Goal: Transaction & Acquisition: Purchase product/service

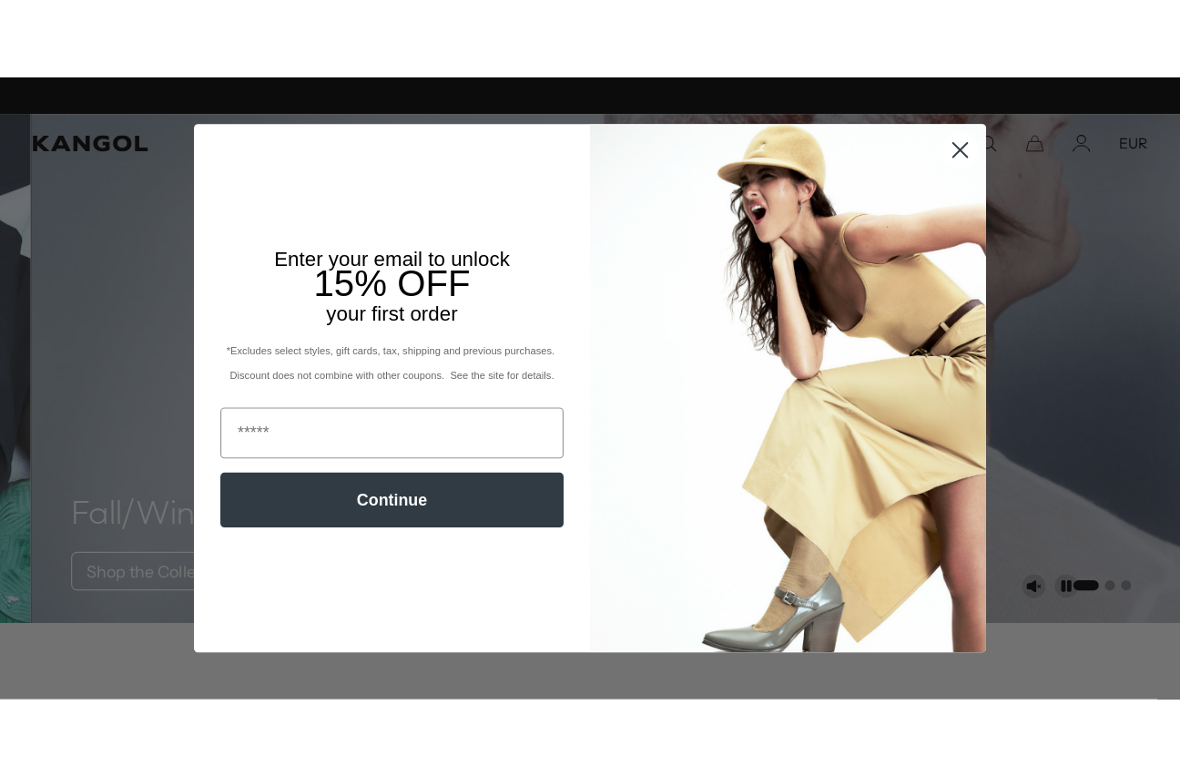
scroll to position [0, 375]
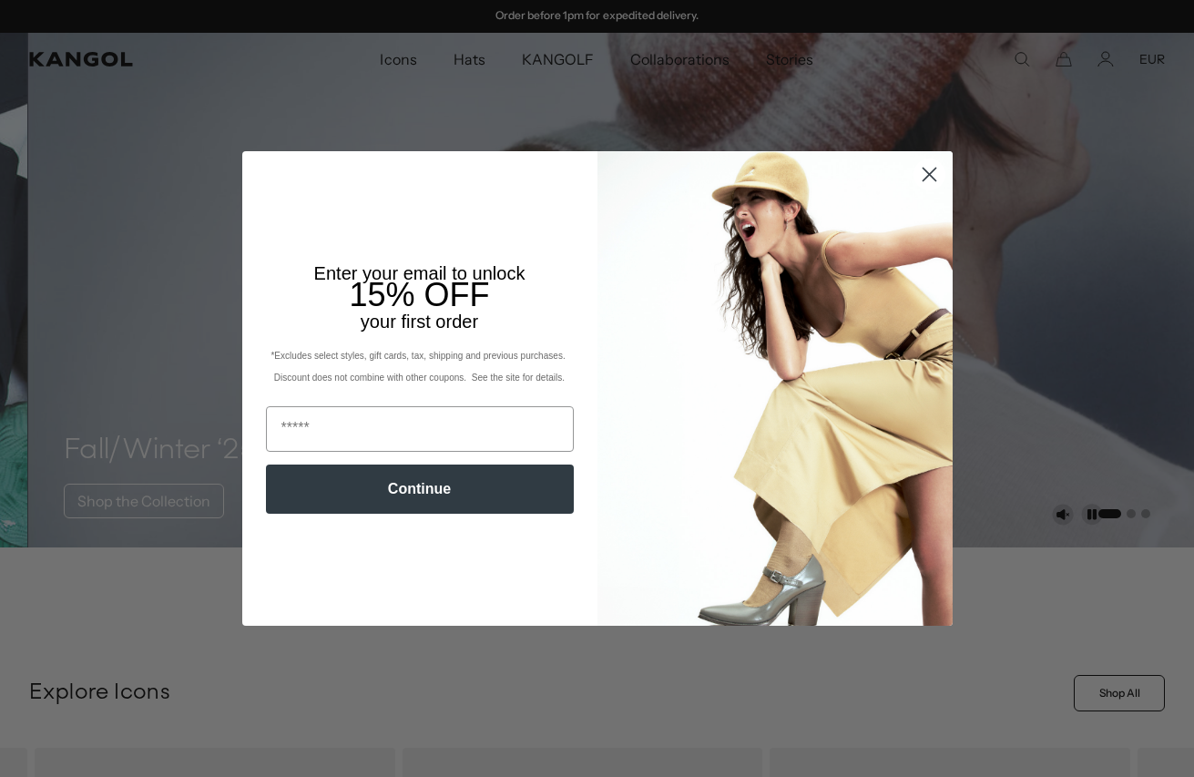
click at [925, 189] on circle "Close dialog" at bounding box center [929, 174] width 30 height 30
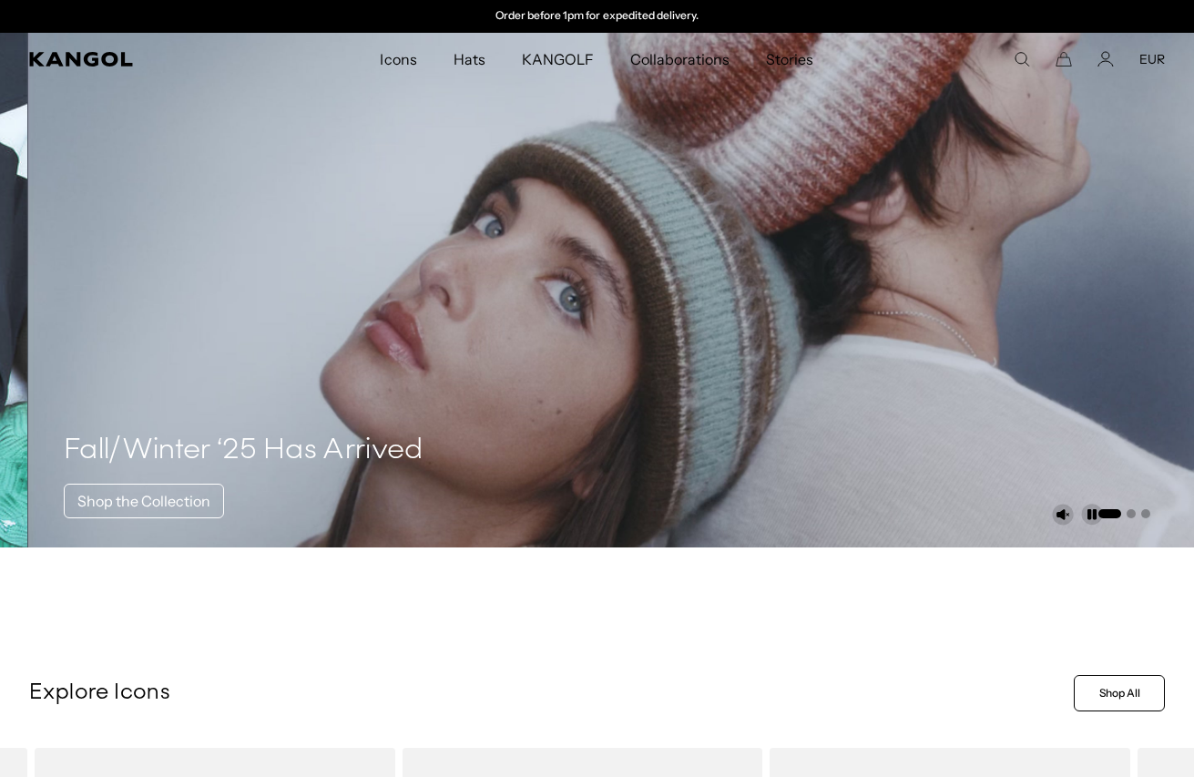
click at [923, 237] on circle "Close dialog" at bounding box center [929, 222] width 30 height 30
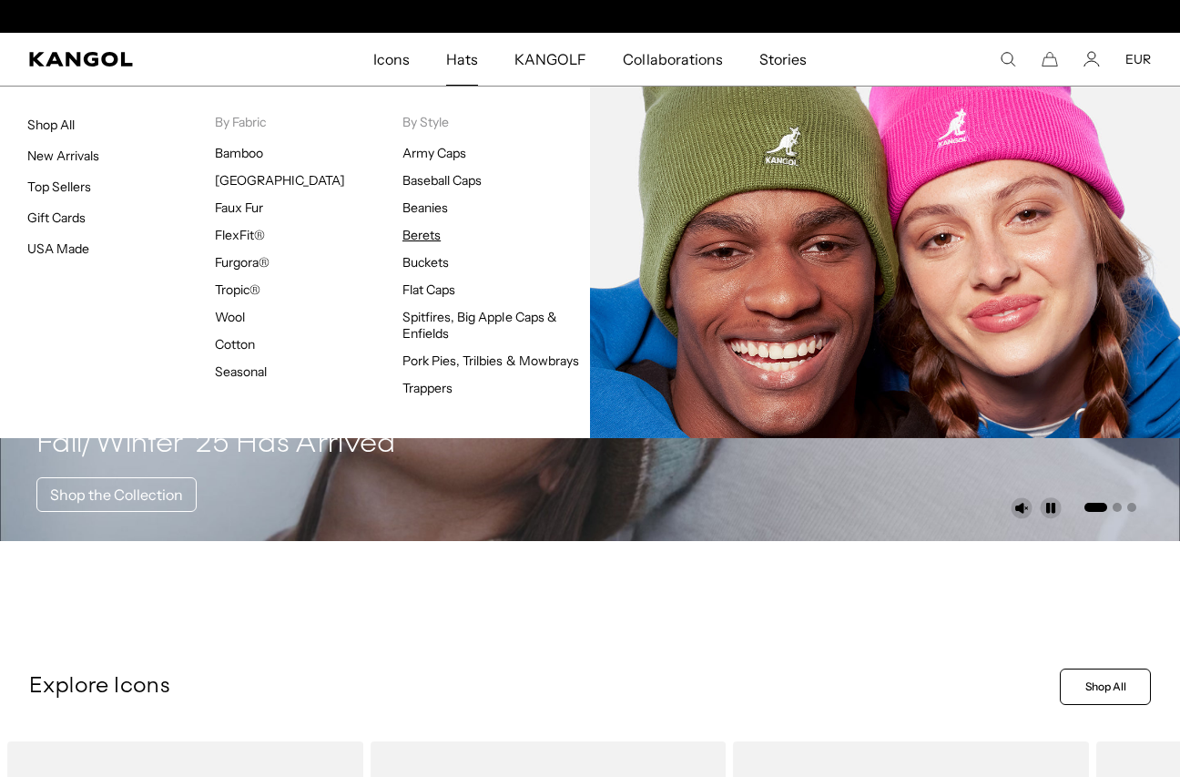
scroll to position [0, 0]
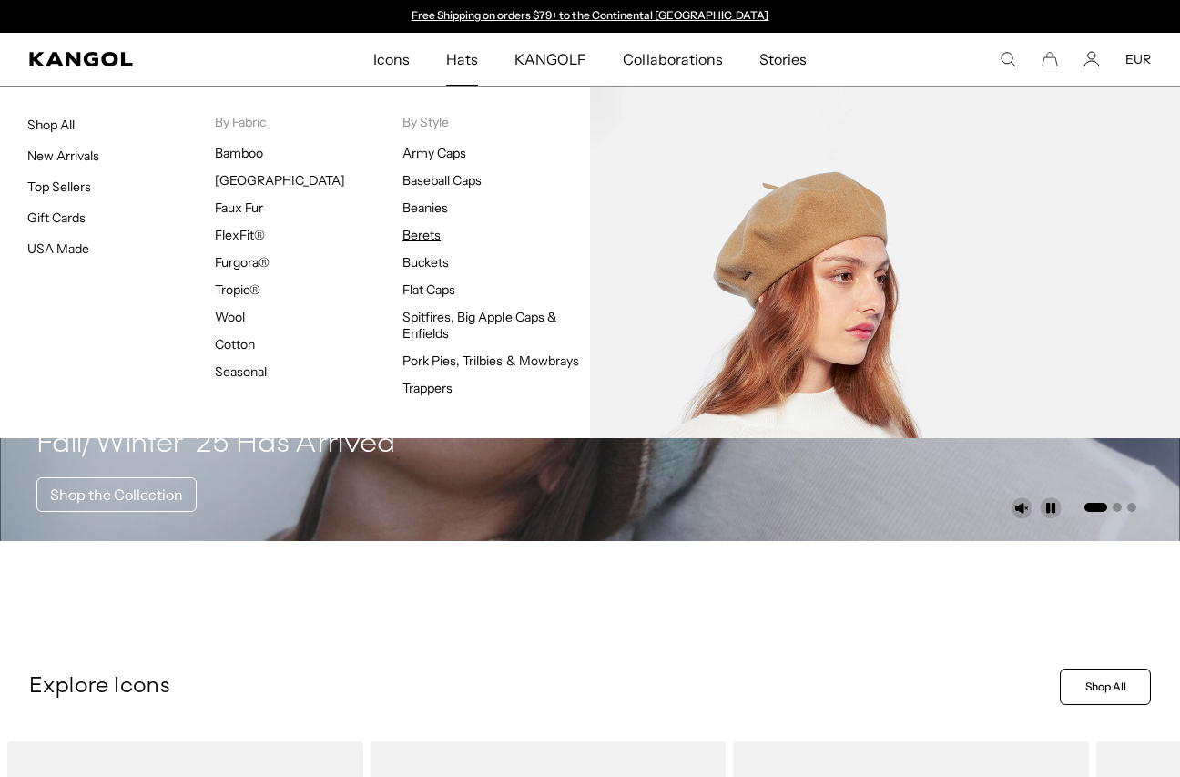
click at [432, 241] on link "Berets" at bounding box center [422, 235] width 38 height 16
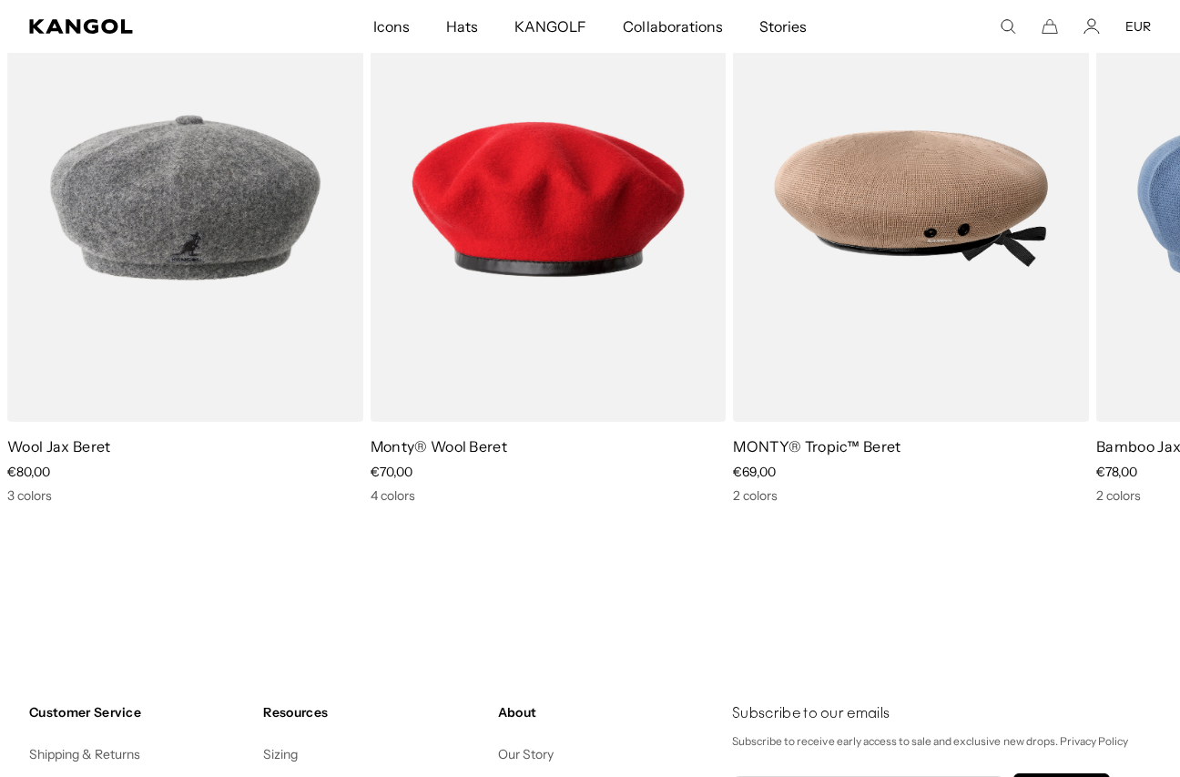
scroll to position [1822, 0]
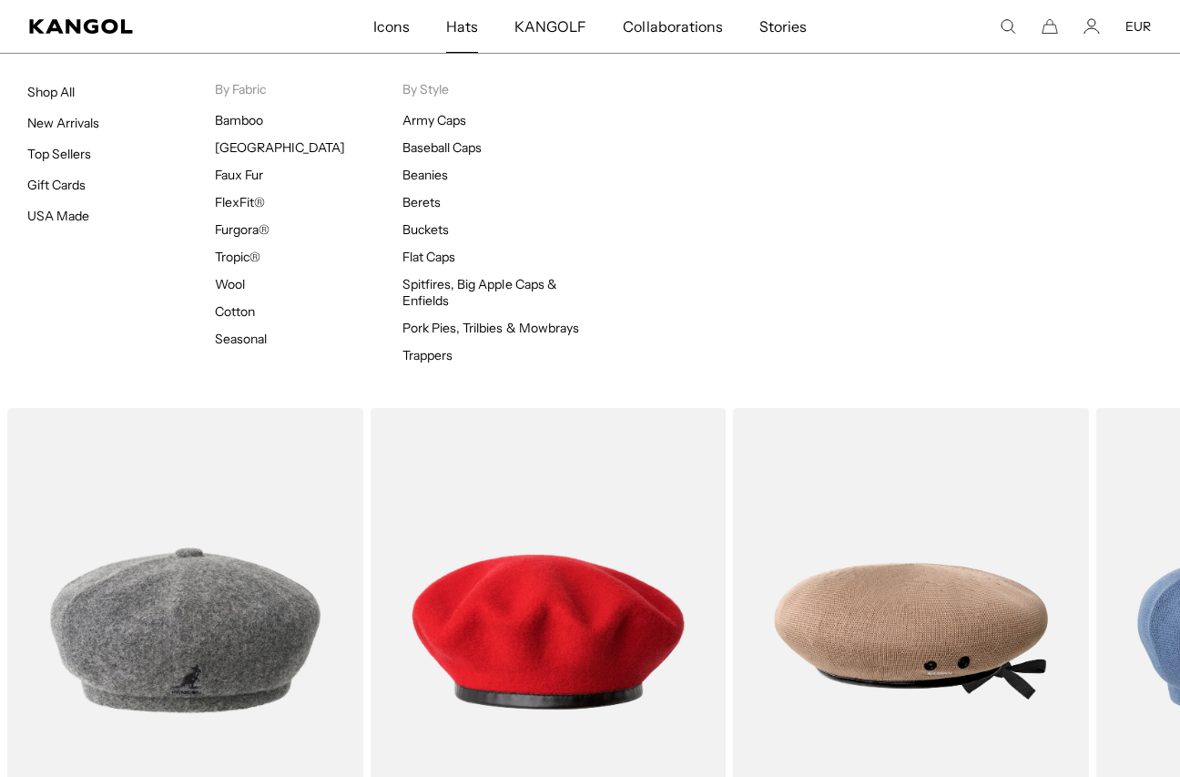
click at [470, 28] on span "Hats" at bounding box center [462, 26] width 32 height 53
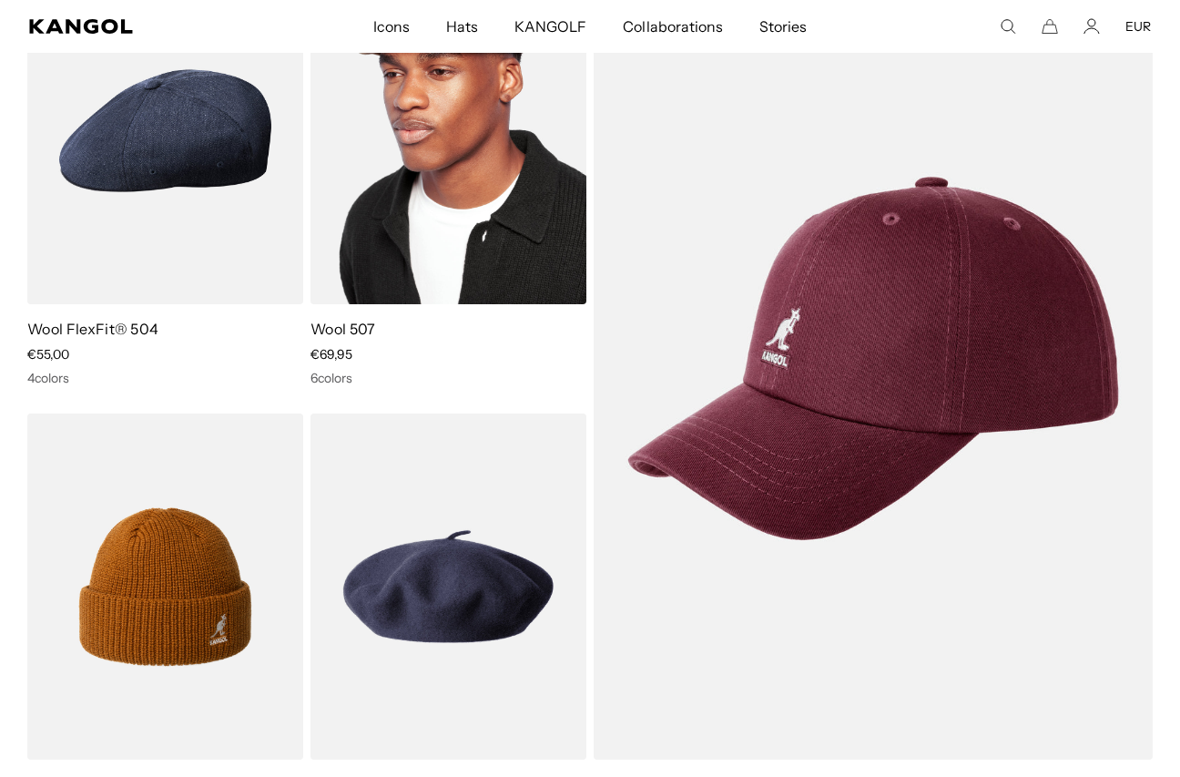
scroll to position [4099, 0]
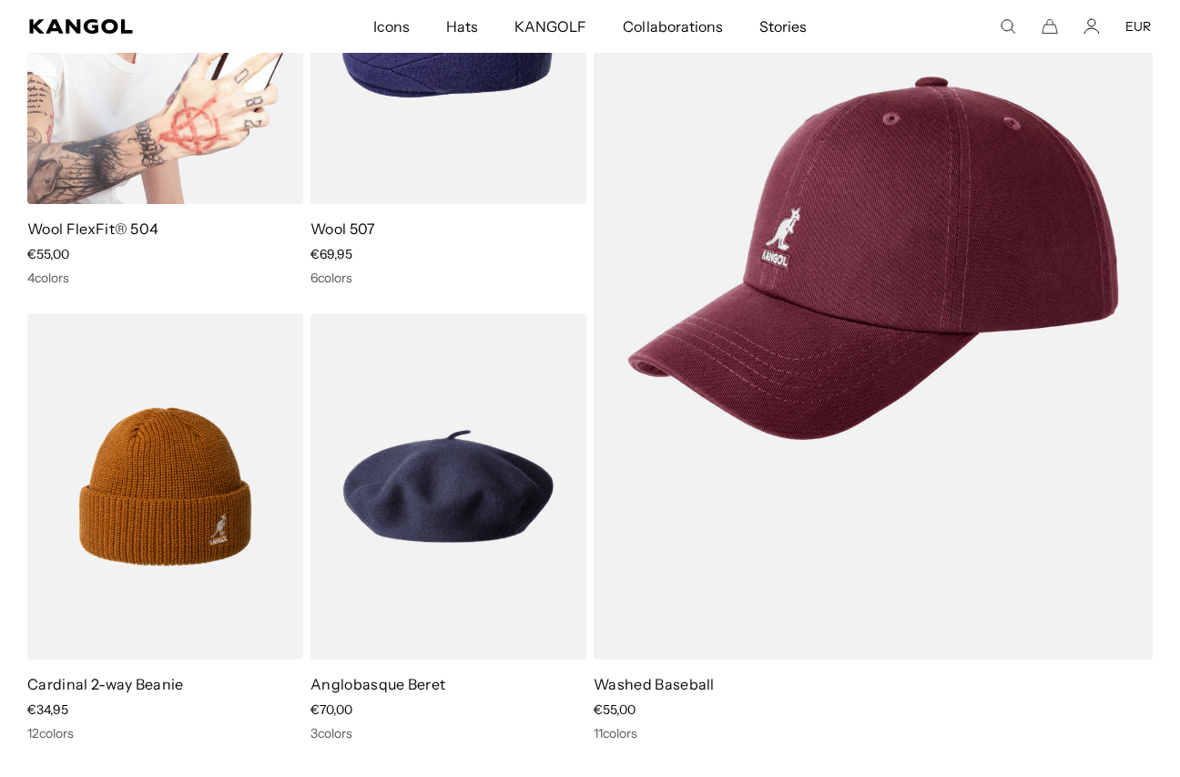
click at [201, 177] on img at bounding box center [165, 30] width 276 height 346
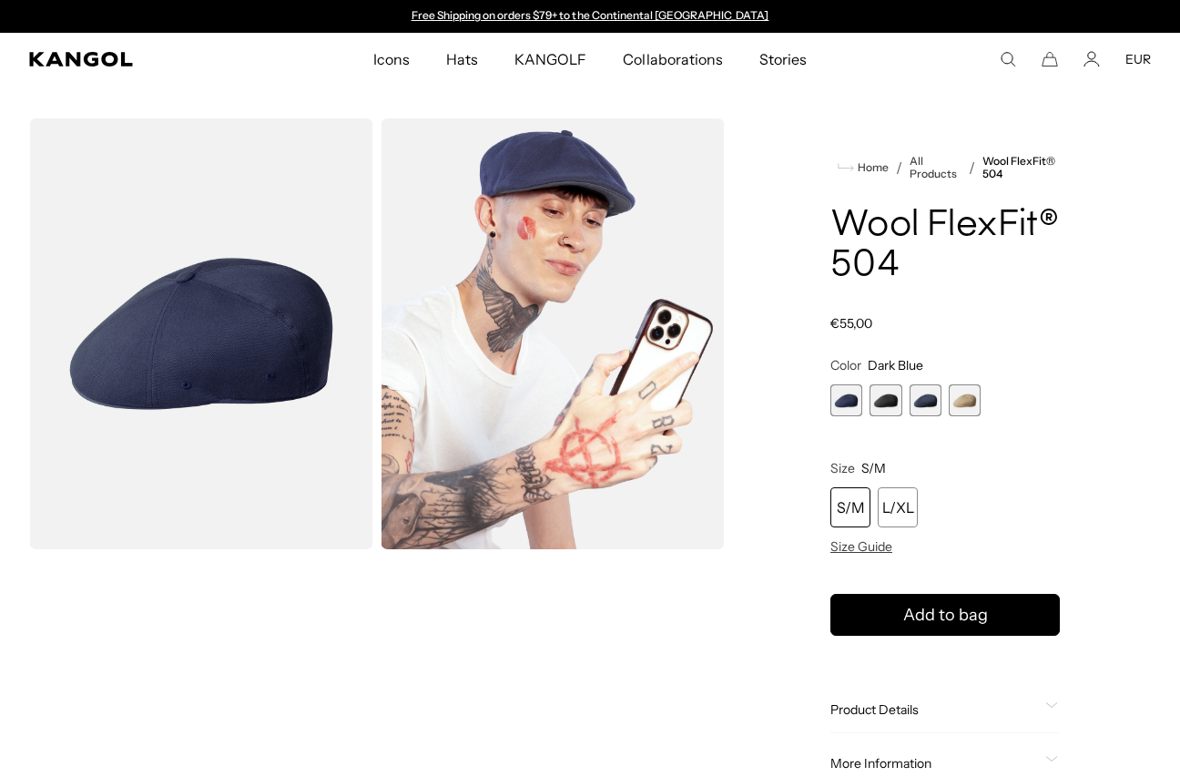
click at [868, 403] on div "Dark Blue Variant sold out or unavailable Black Variant sold out or unavailable…" at bounding box center [946, 400] width 230 height 32
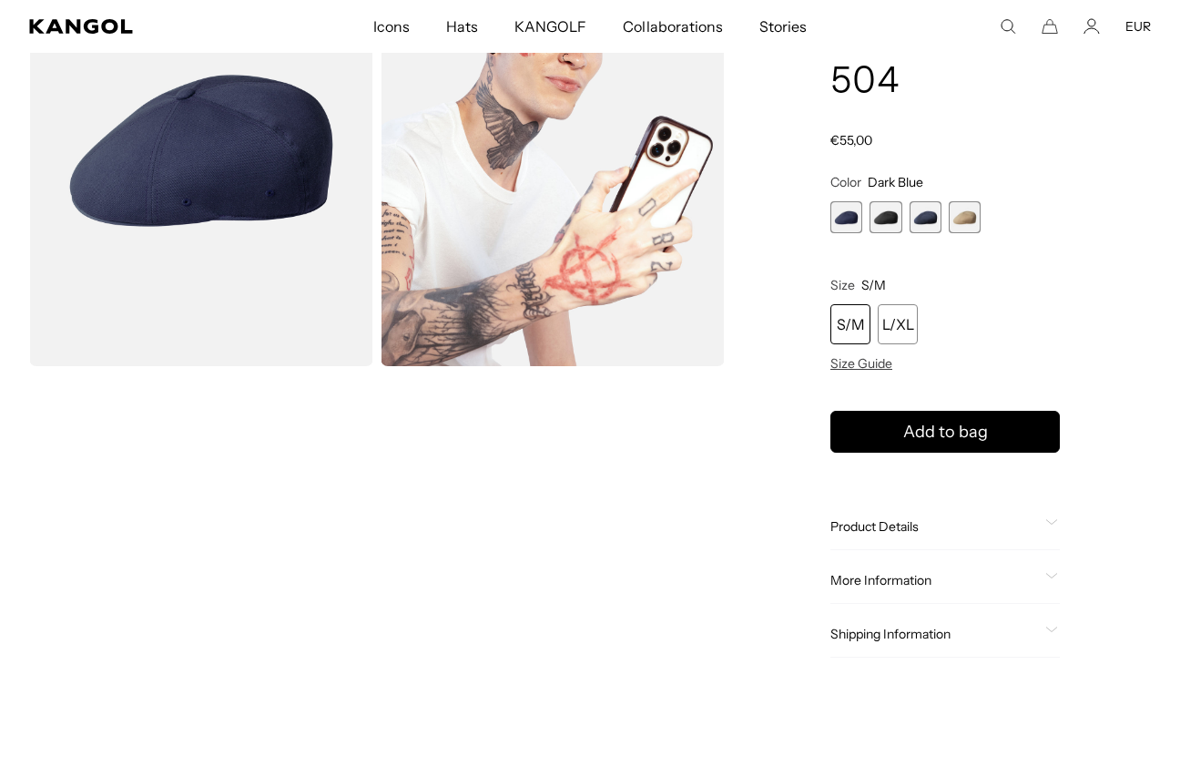
scroll to position [182, 0]
click at [842, 214] on span "1 of 4" at bounding box center [847, 218] width 32 height 32
click at [874, 218] on span "2 of 4" at bounding box center [886, 218] width 32 height 32
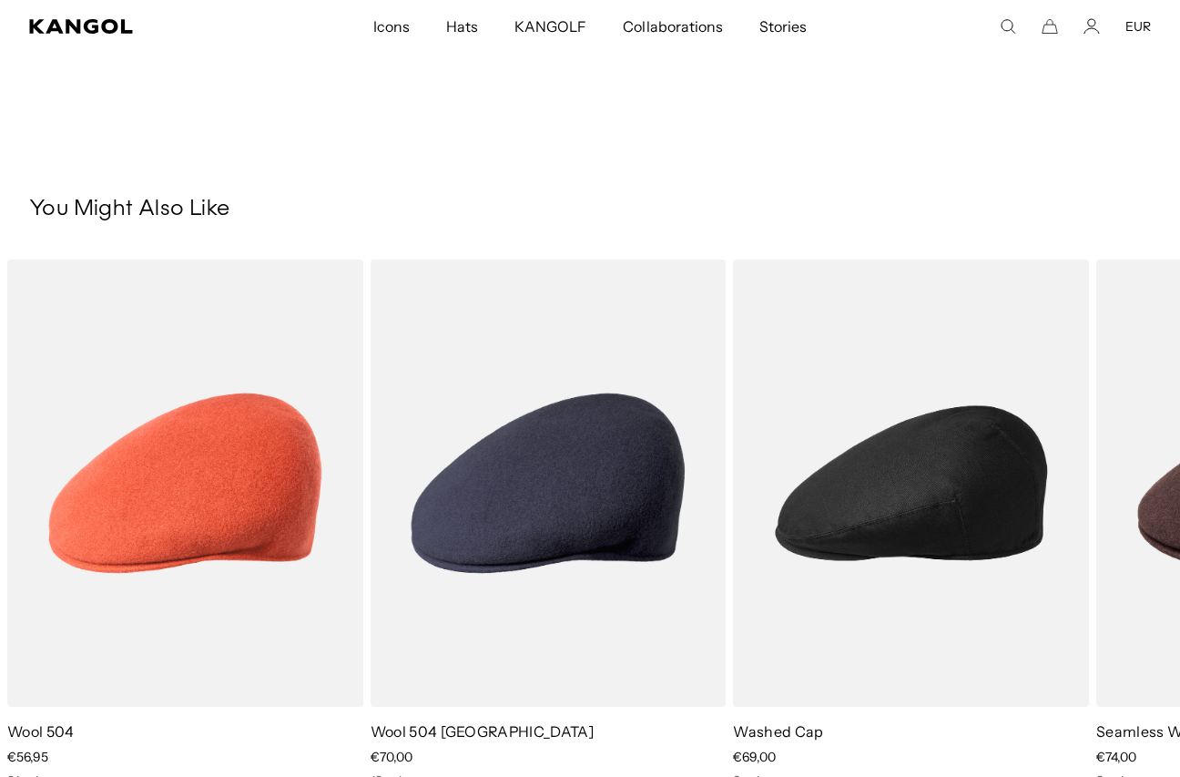
scroll to position [0, 375]
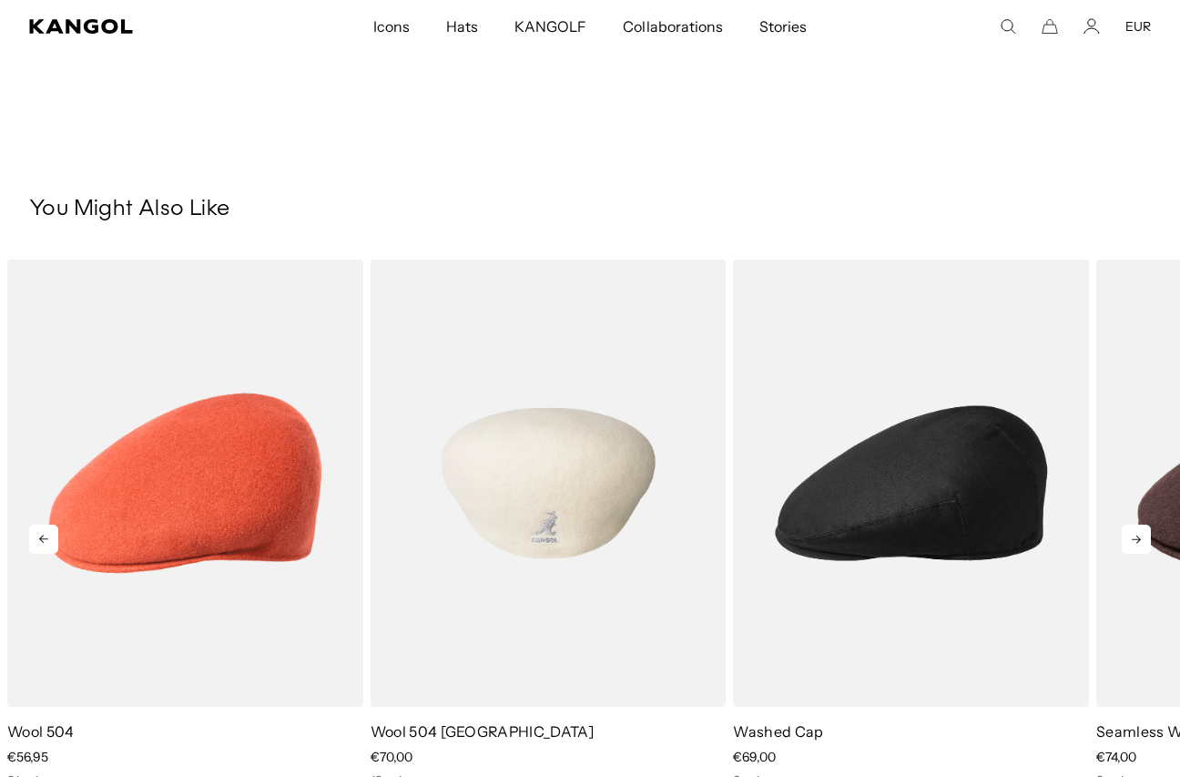
click at [679, 488] on img "2 of 5" at bounding box center [549, 483] width 356 height 446
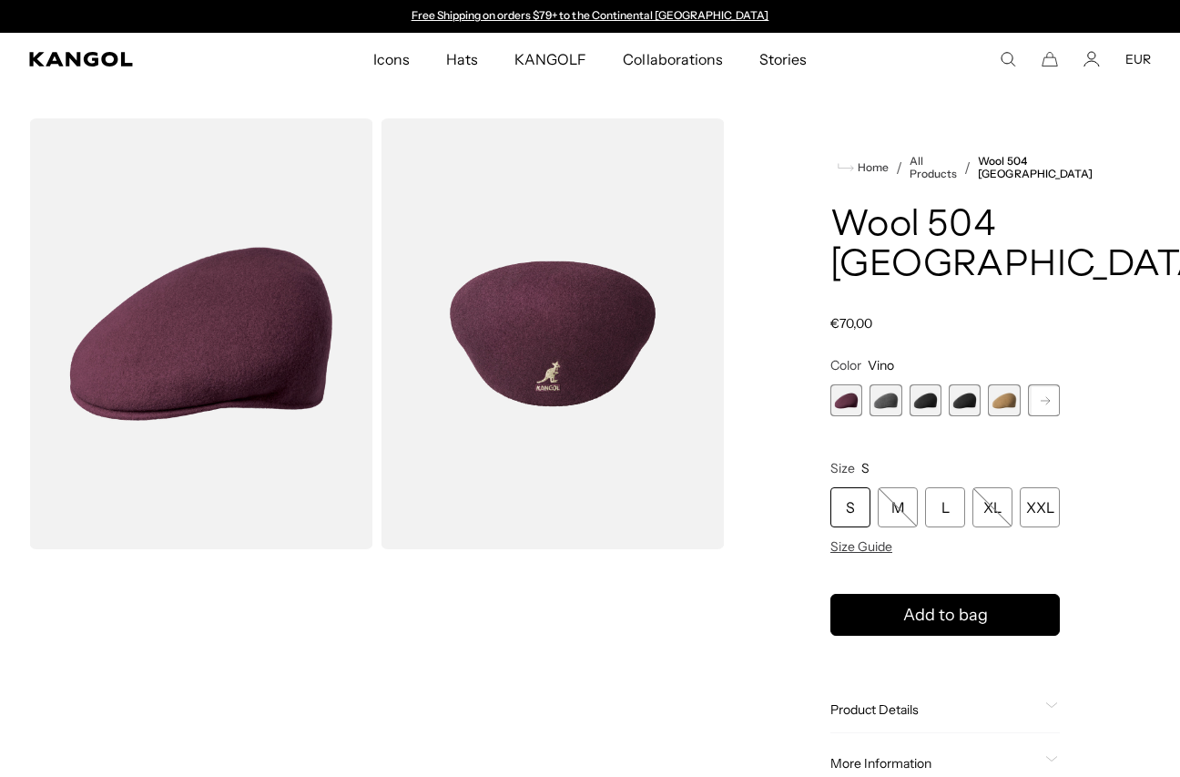
click at [940, 404] on span "3 of 12" at bounding box center [926, 400] width 32 height 32
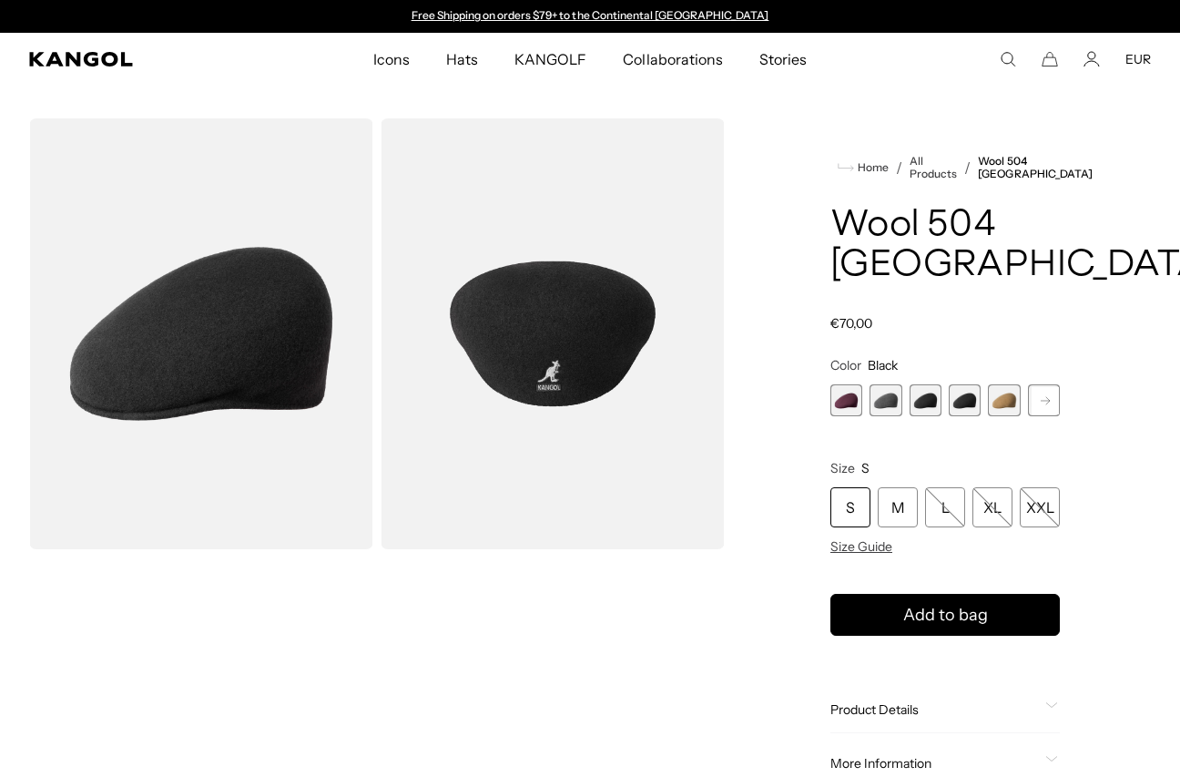
click at [955, 402] on span "4 of 12" at bounding box center [965, 400] width 32 height 32
click at [925, 396] on span "3 of 12" at bounding box center [926, 400] width 32 height 32
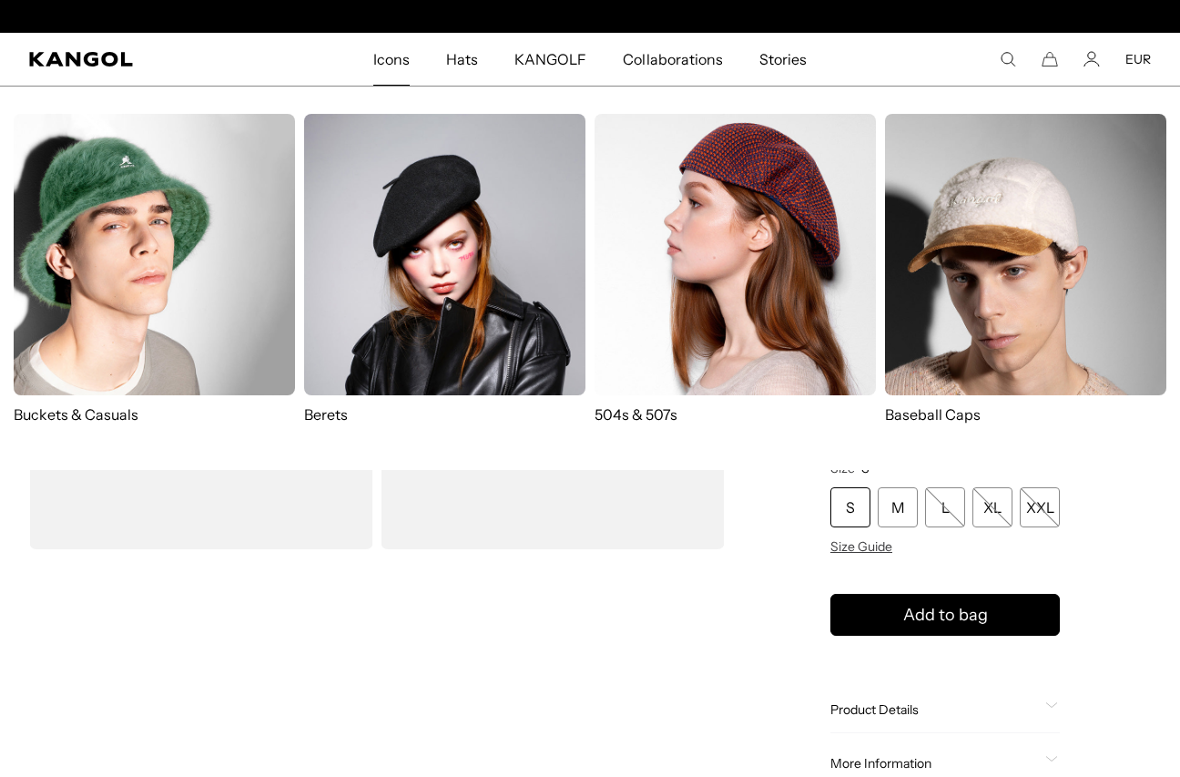
scroll to position [0, 375]
click at [776, 301] on img at bounding box center [735, 254] width 281 height 281
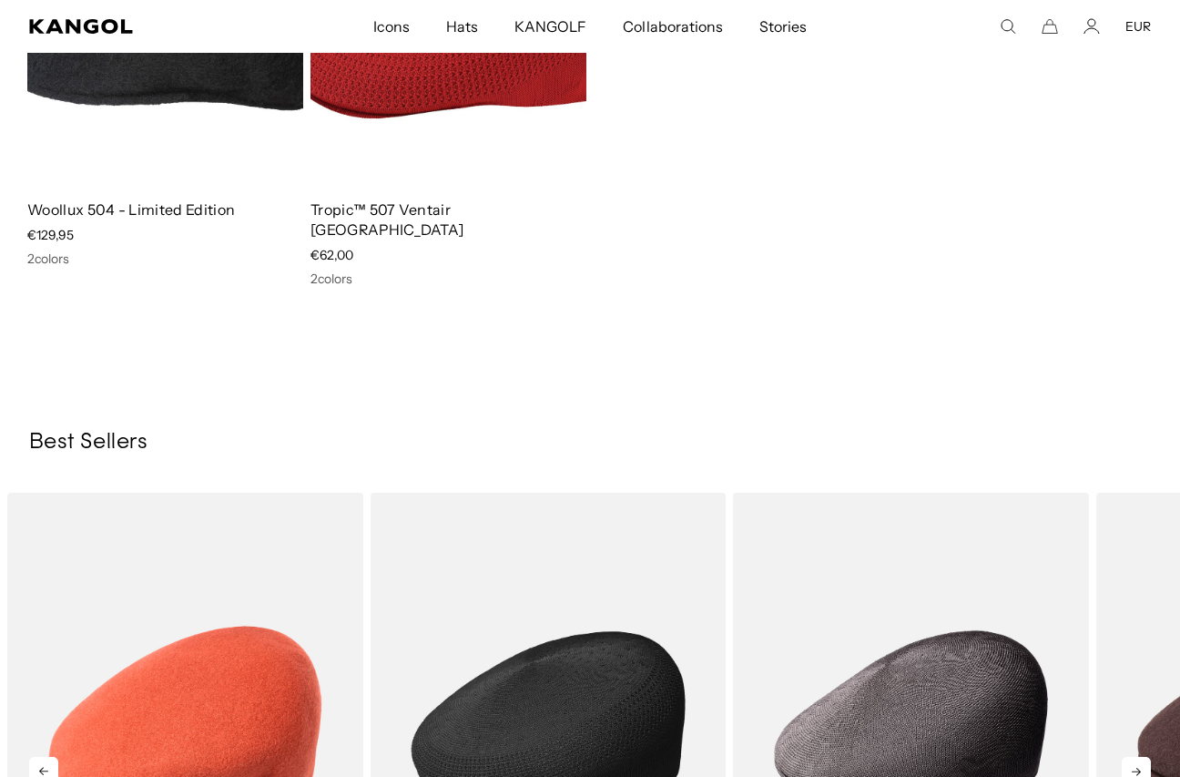
scroll to position [2829, 0]
